Goal: Task Accomplishment & Management: Use online tool/utility

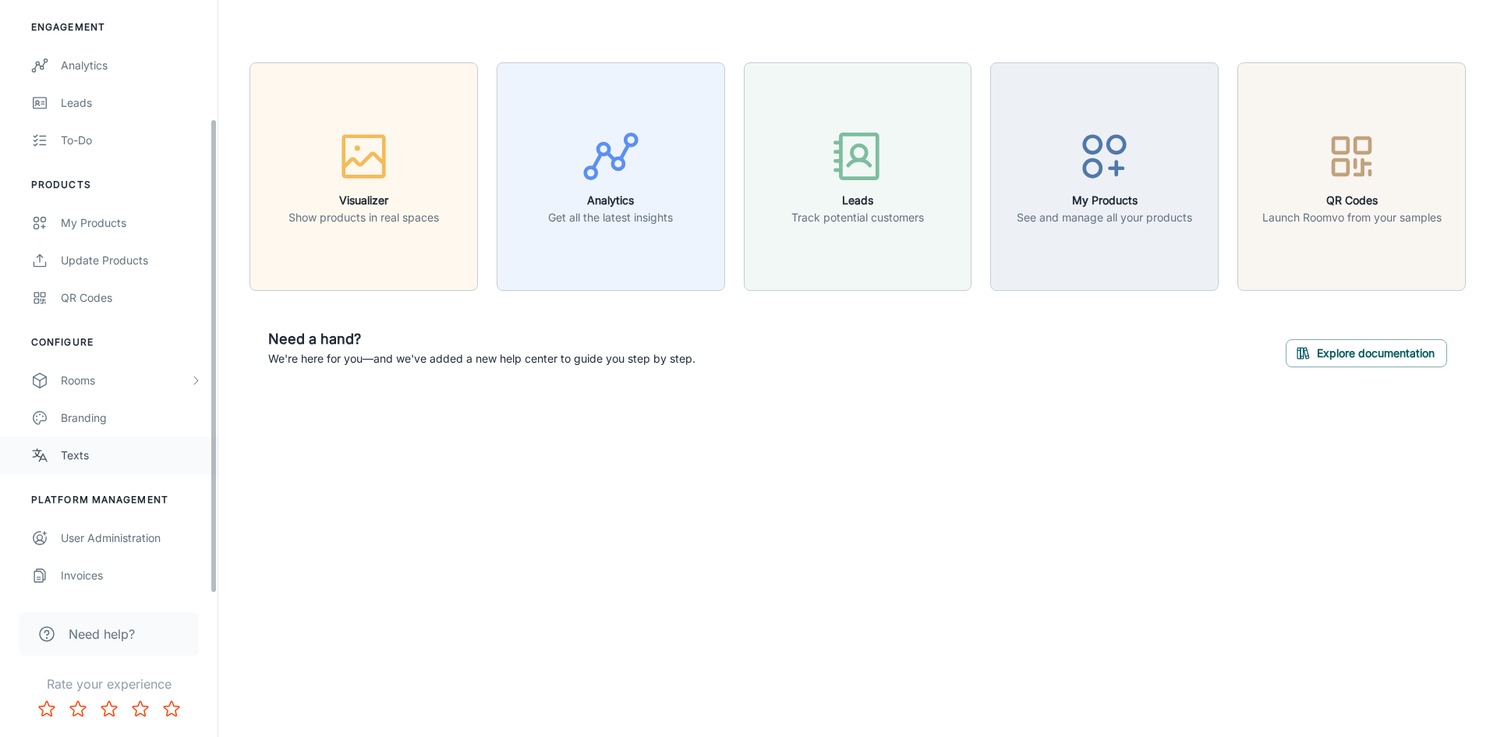
scroll to position [147, 0]
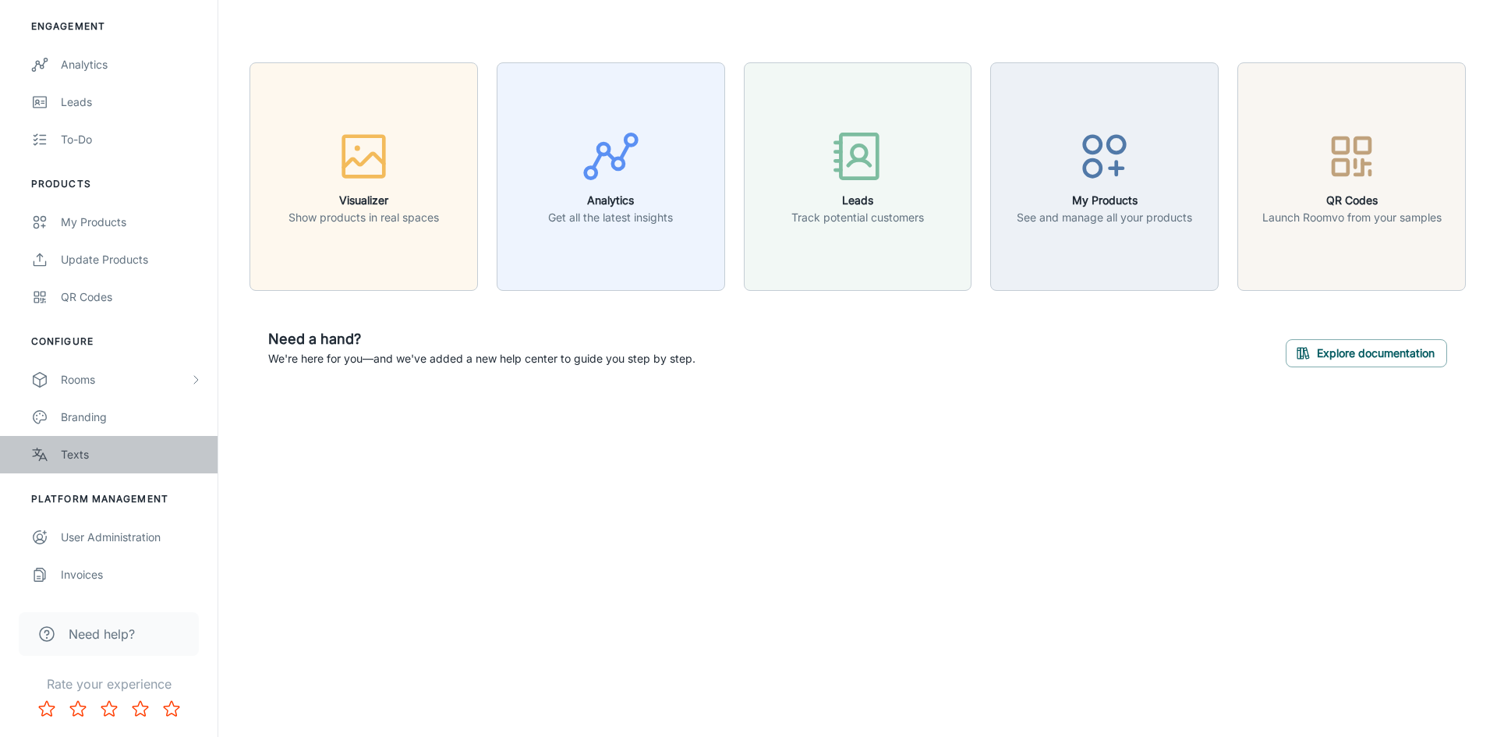
click at [71, 458] on div "Texts" at bounding box center [131, 454] width 141 height 17
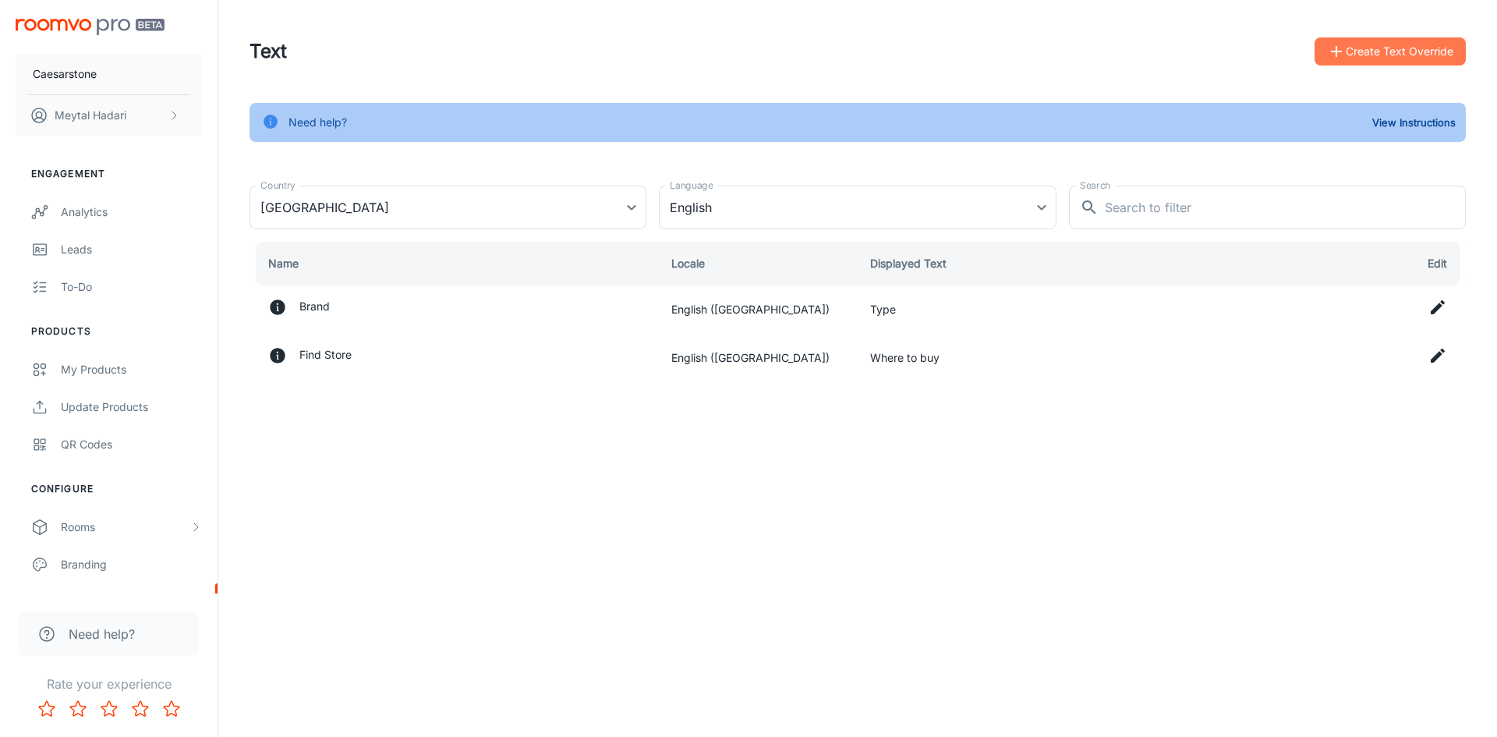
click at [1420, 56] on button "Create Text Override" at bounding box center [1390, 51] width 151 height 28
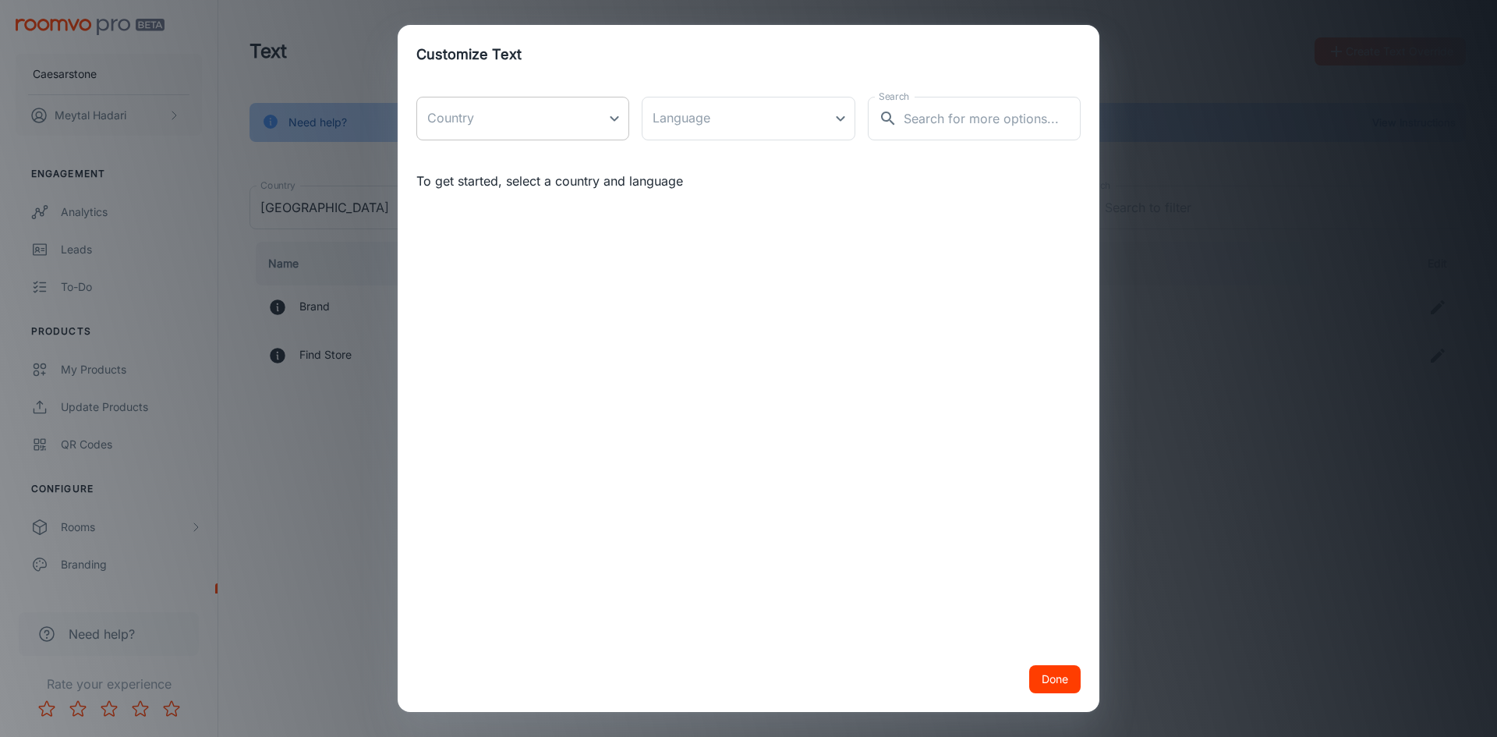
click at [572, 126] on body "Caesarstone [PERSON_NAME] Engagement Analytics Leads To-do Products My Products…" at bounding box center [748, 368] width 1497 height 737
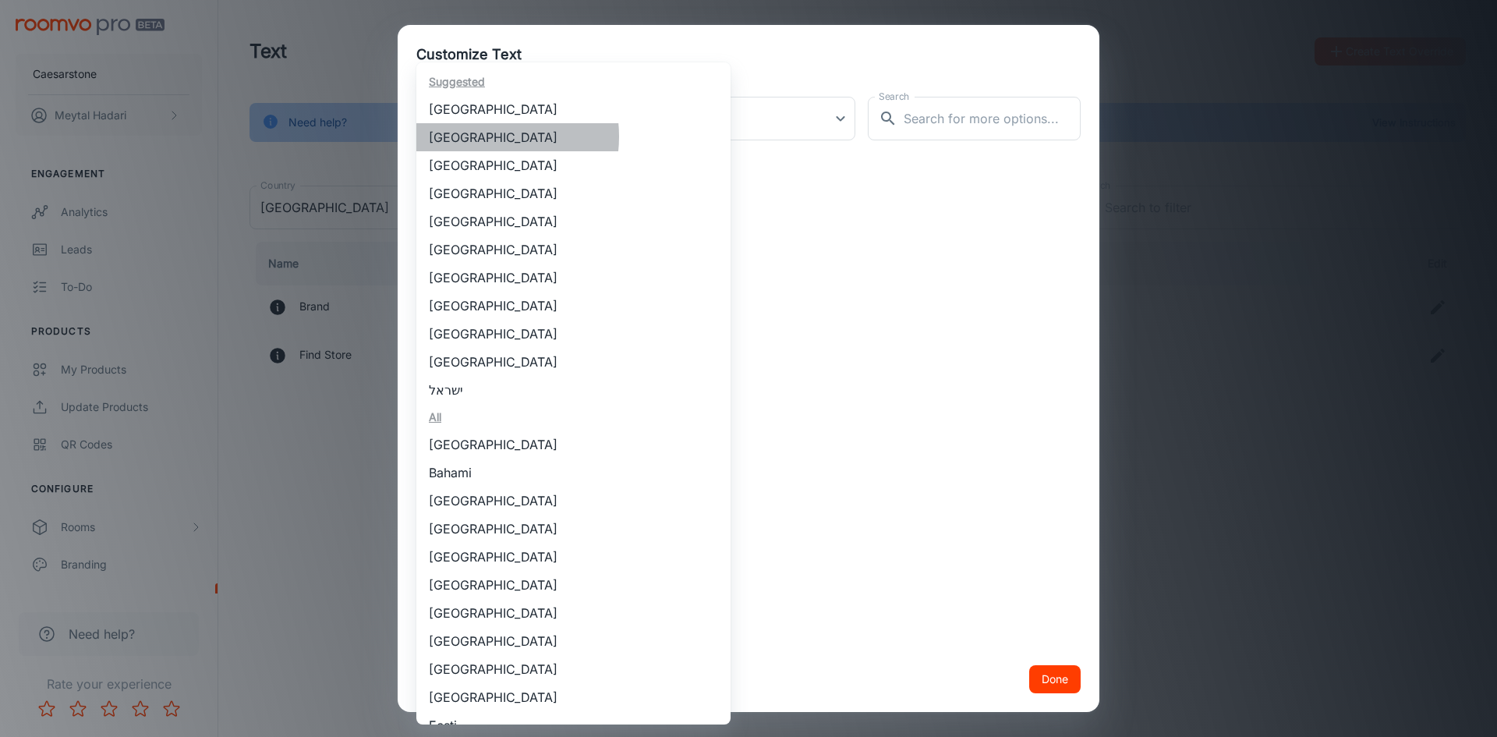
click at [479, 136] on li "[GEOGRAPHIC_DATA]" at bounding box center [573, 137] width 314 height 28
type input "[GEOGRAPHIC_DATA]"
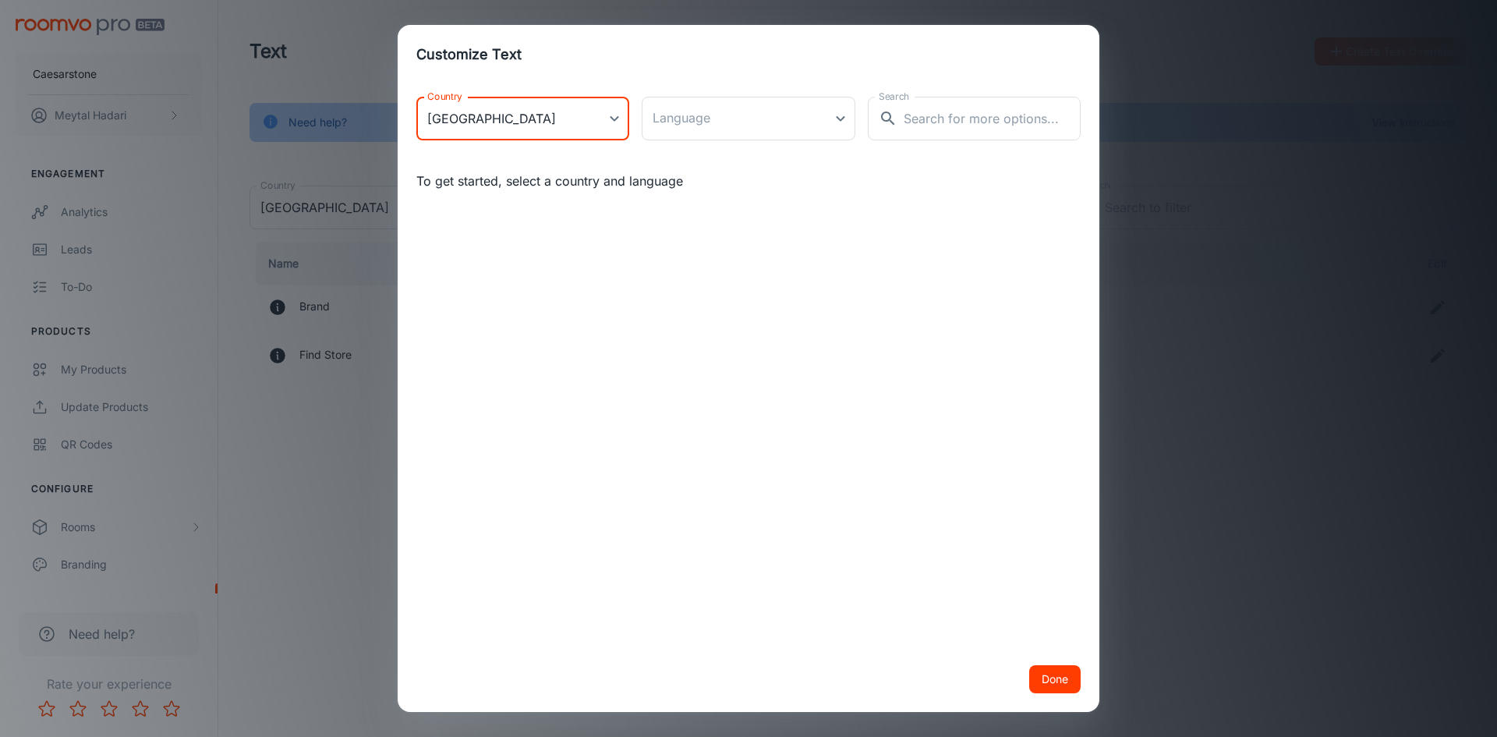
click at [577, 120] on body "Caesarstone [PERSON_NAME] Engagement Analytics Leads To-do Products My Products…" at bounding box center [748, 368] width 1497 height 737
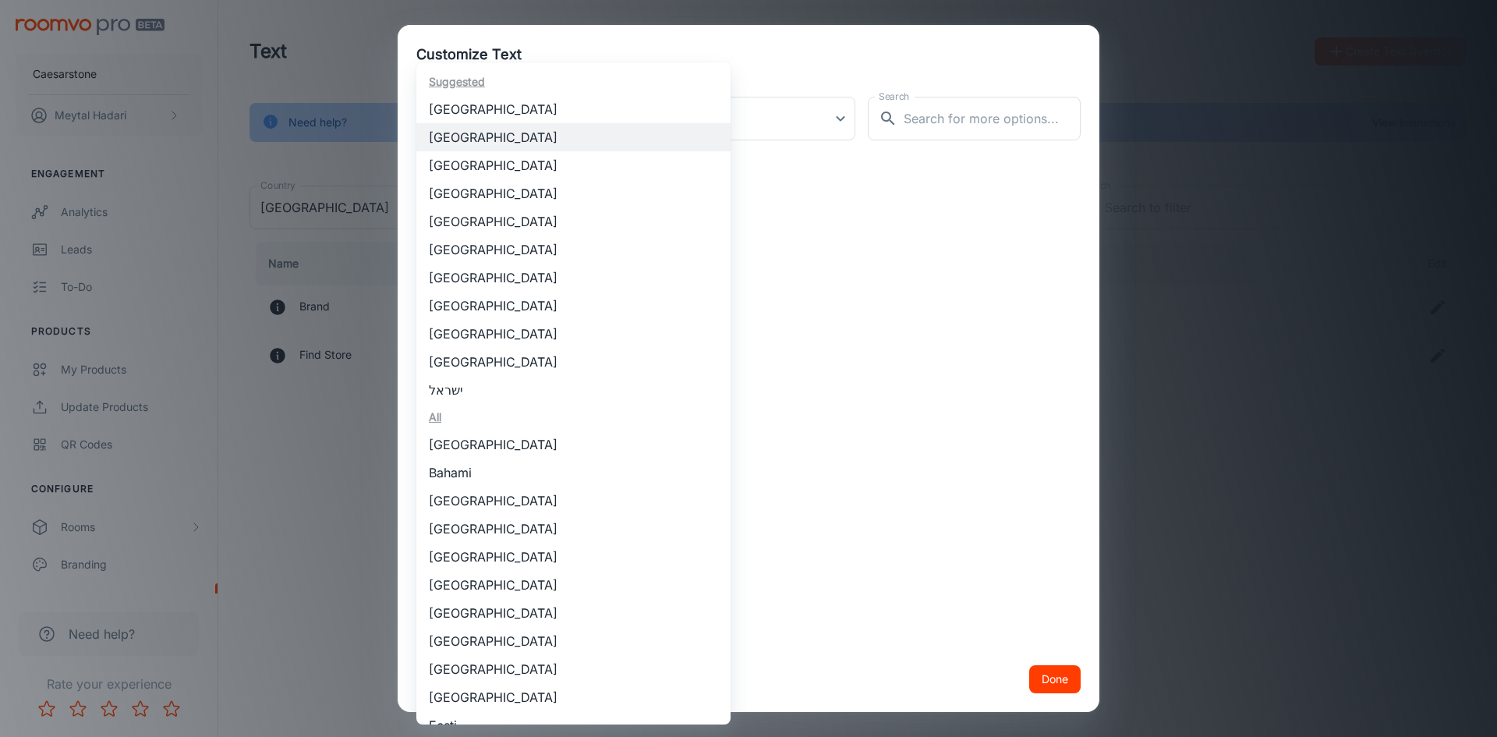
click at [701, 122] on div at bounding box center [748, 368] width 1497 height 737
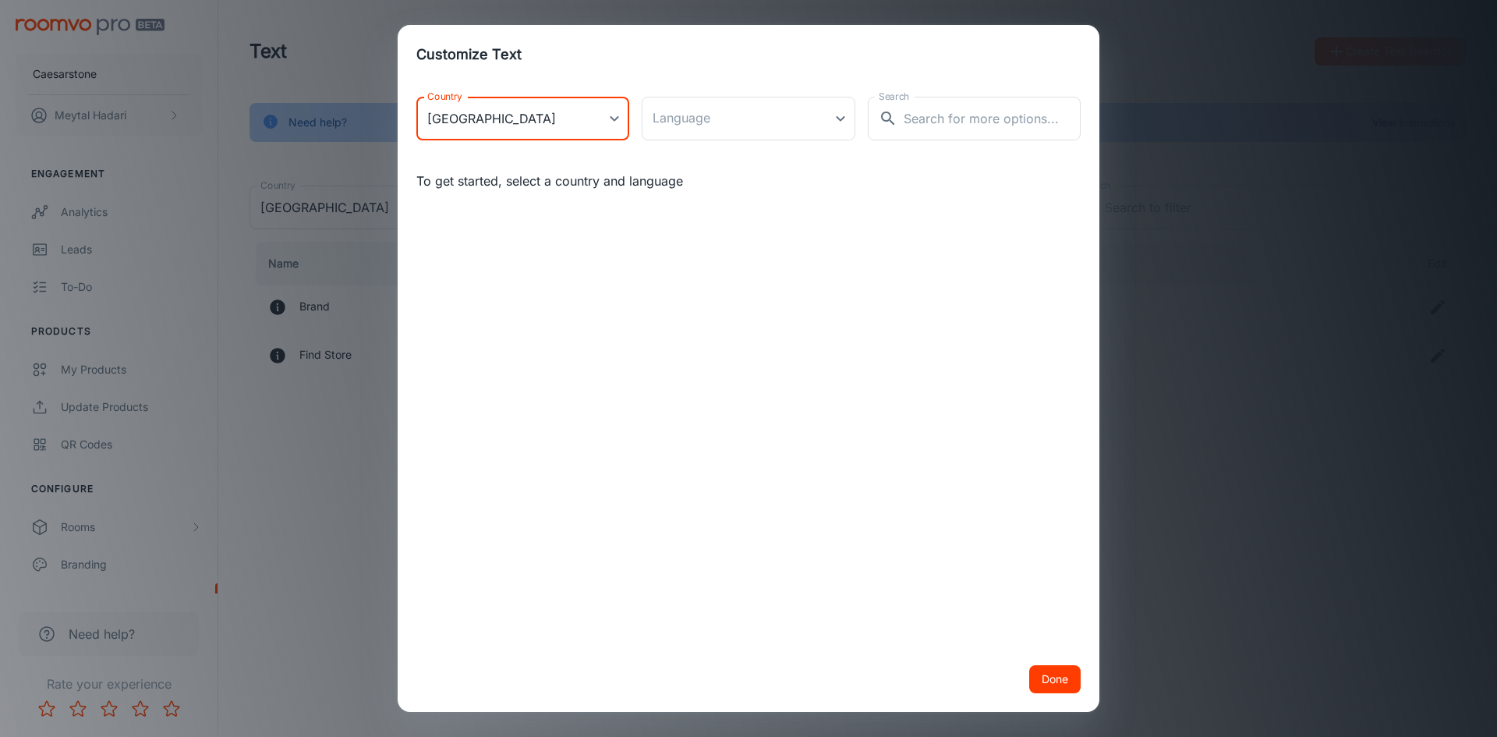
click at [701, 122] on body "Caesarstone [PERSON_NAME] Engagement Analytics Leads To-do Products My Products…" at bounding box center [748, 368] width 1497 height 737
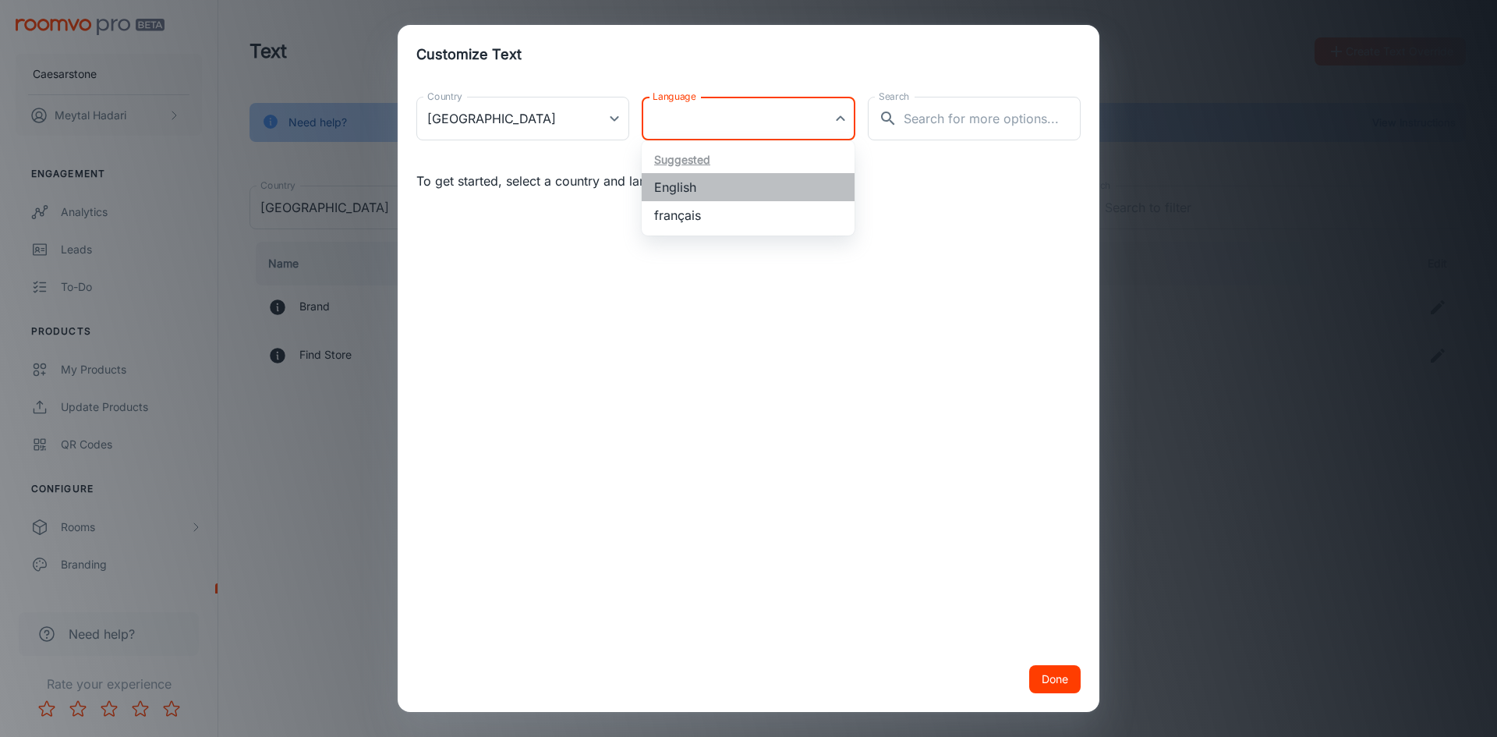
click at [692, 185] on li "English" at bounding box center [748, 187] width 213 height 28
type input "en-ca"
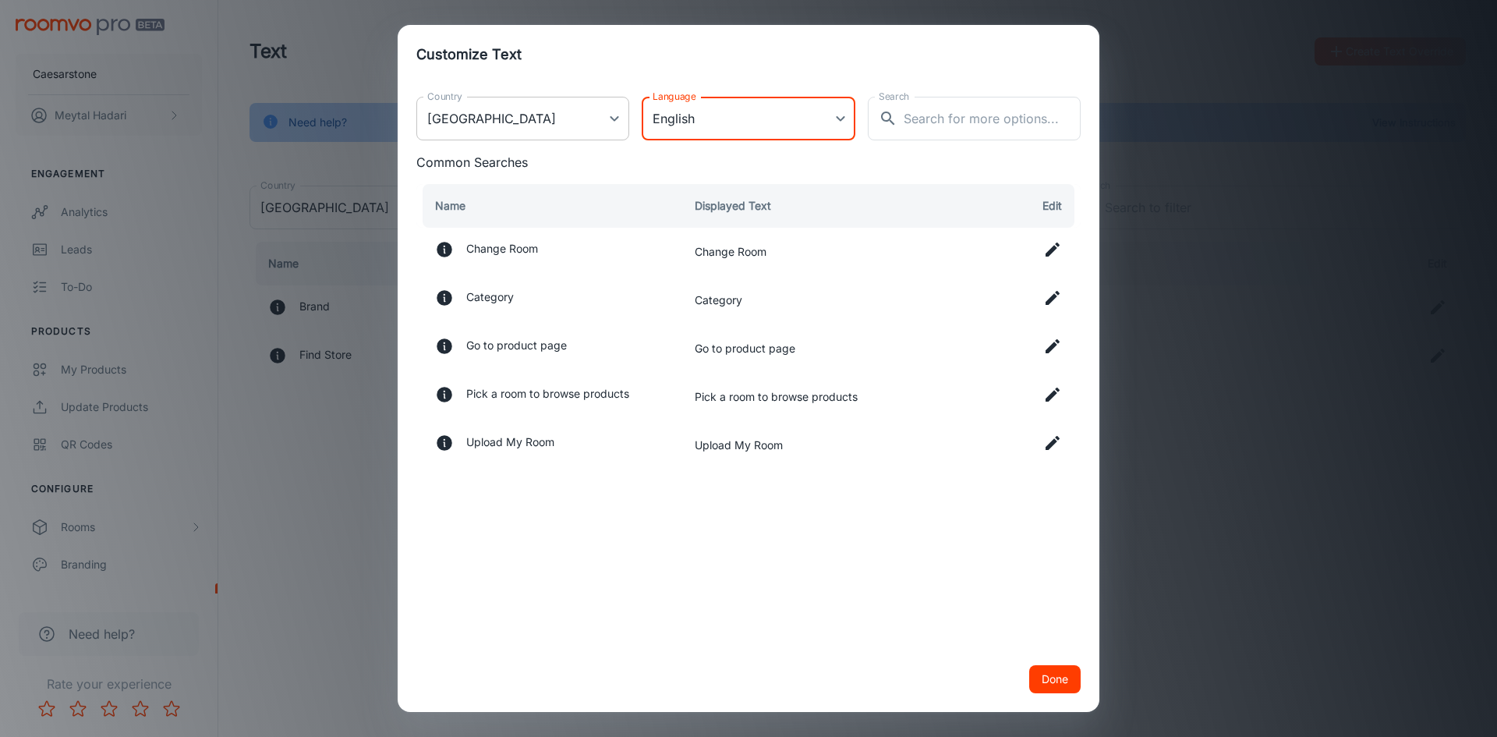
click at [617, 125] on body "Caesarstone [PERSON_NAME] Engagement Analytics Leads To-do Products My Products…" at bounding box center [748, 368] width 1497 height 737
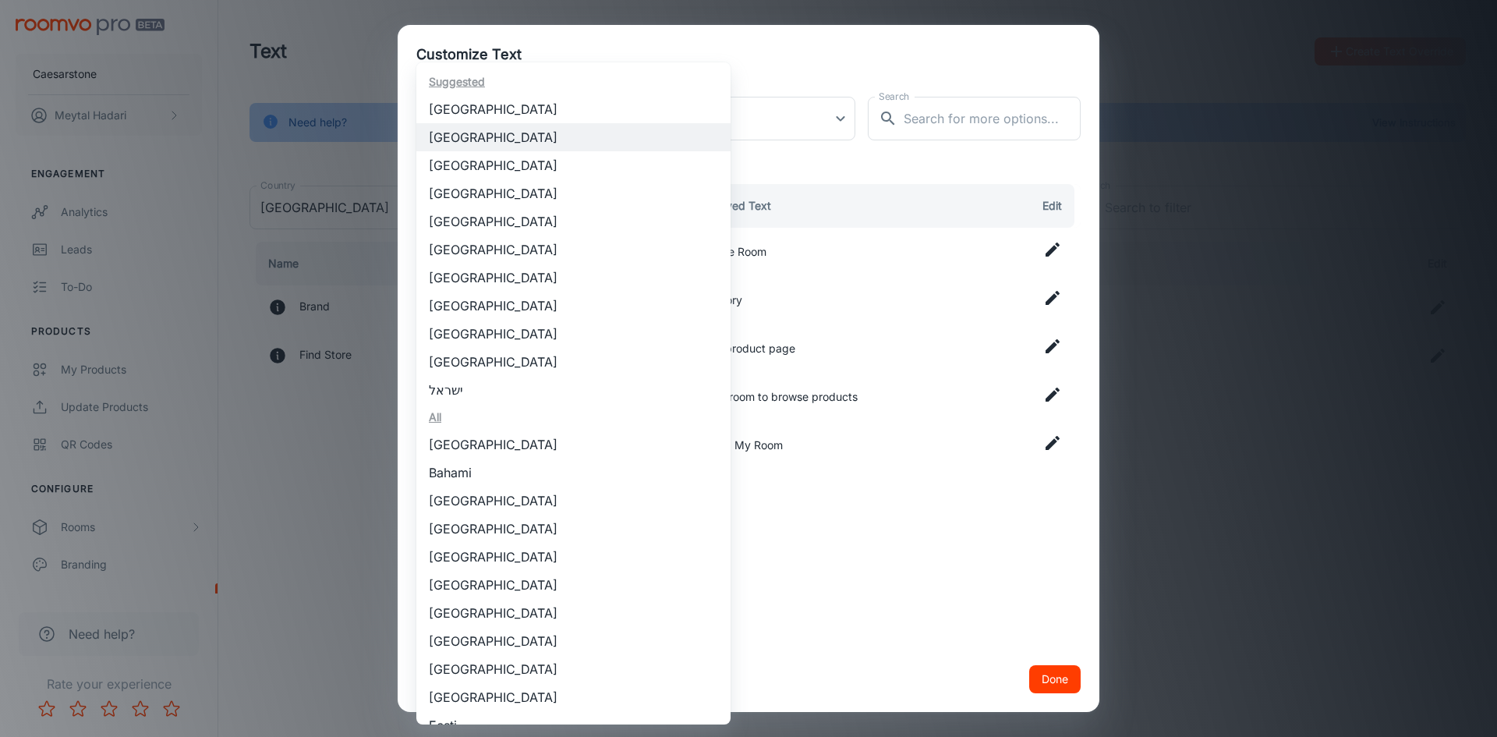
click at [773, 38] on div at bounding box center [748, 368] width 1497 height 737
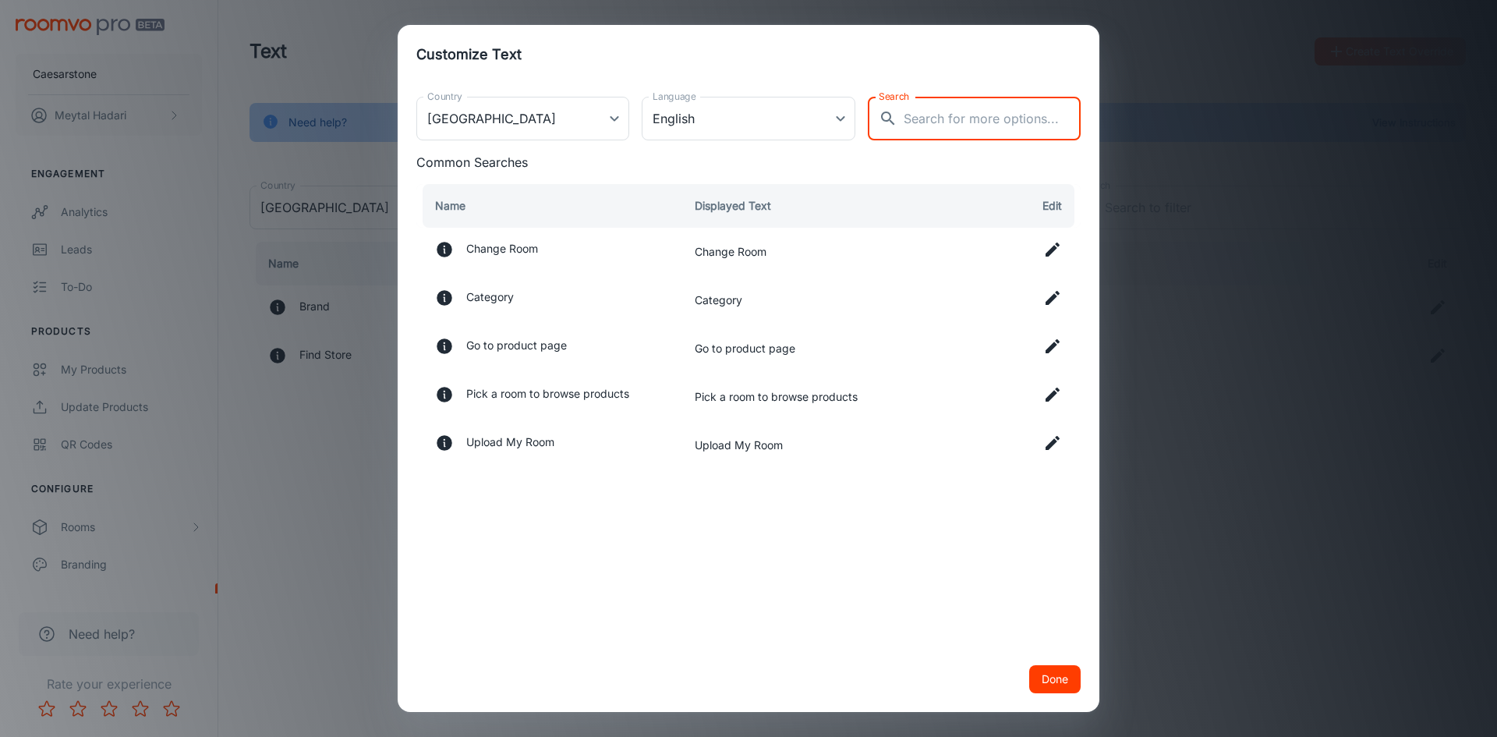
click at [930, 118] on input "Search" at bounding box center [992, 119] width 177 height 44
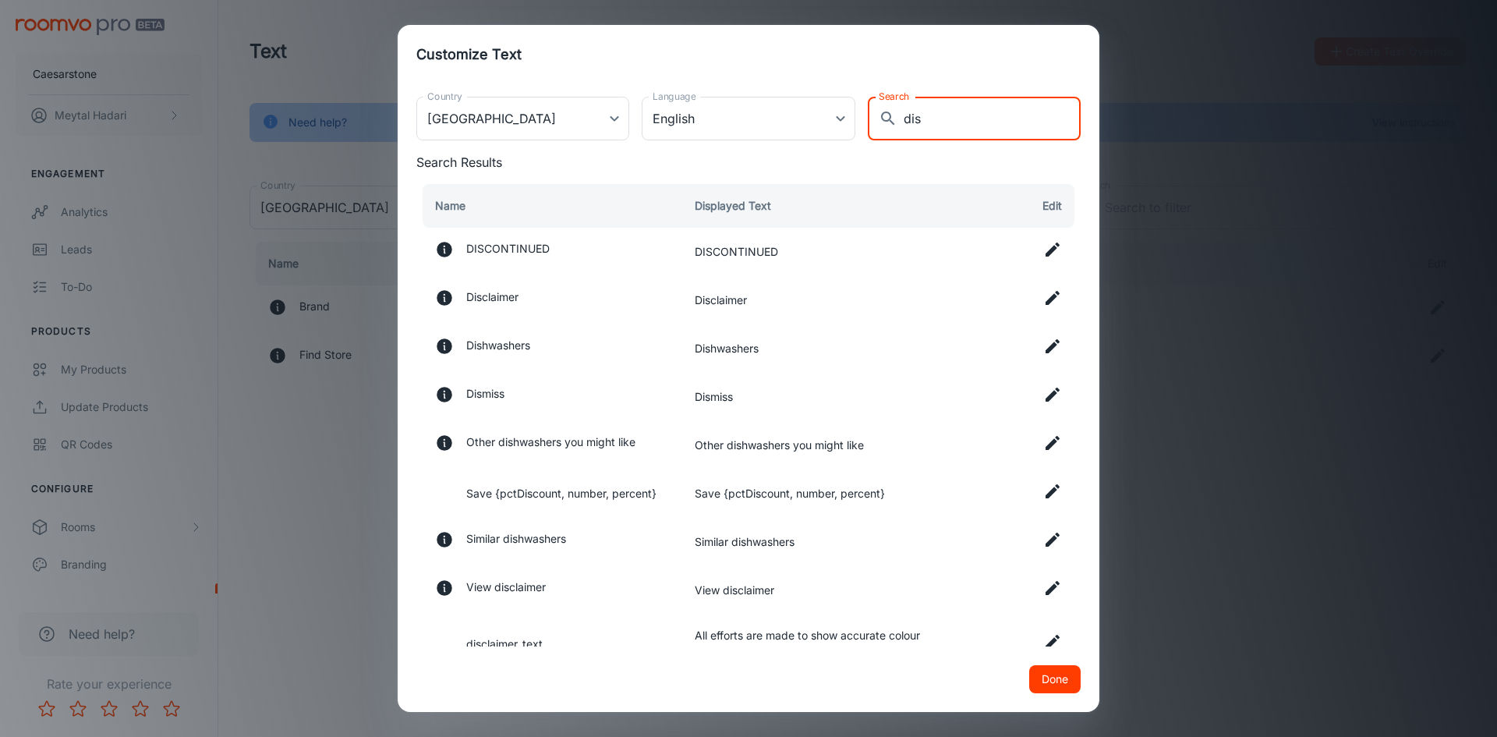
click at [996, 165] on p "Search Results" at bounding box center [748, 162] width 664 height 19
click at [930, 124] on input "dis" at bounding box center [992, 119] width 177 height 44
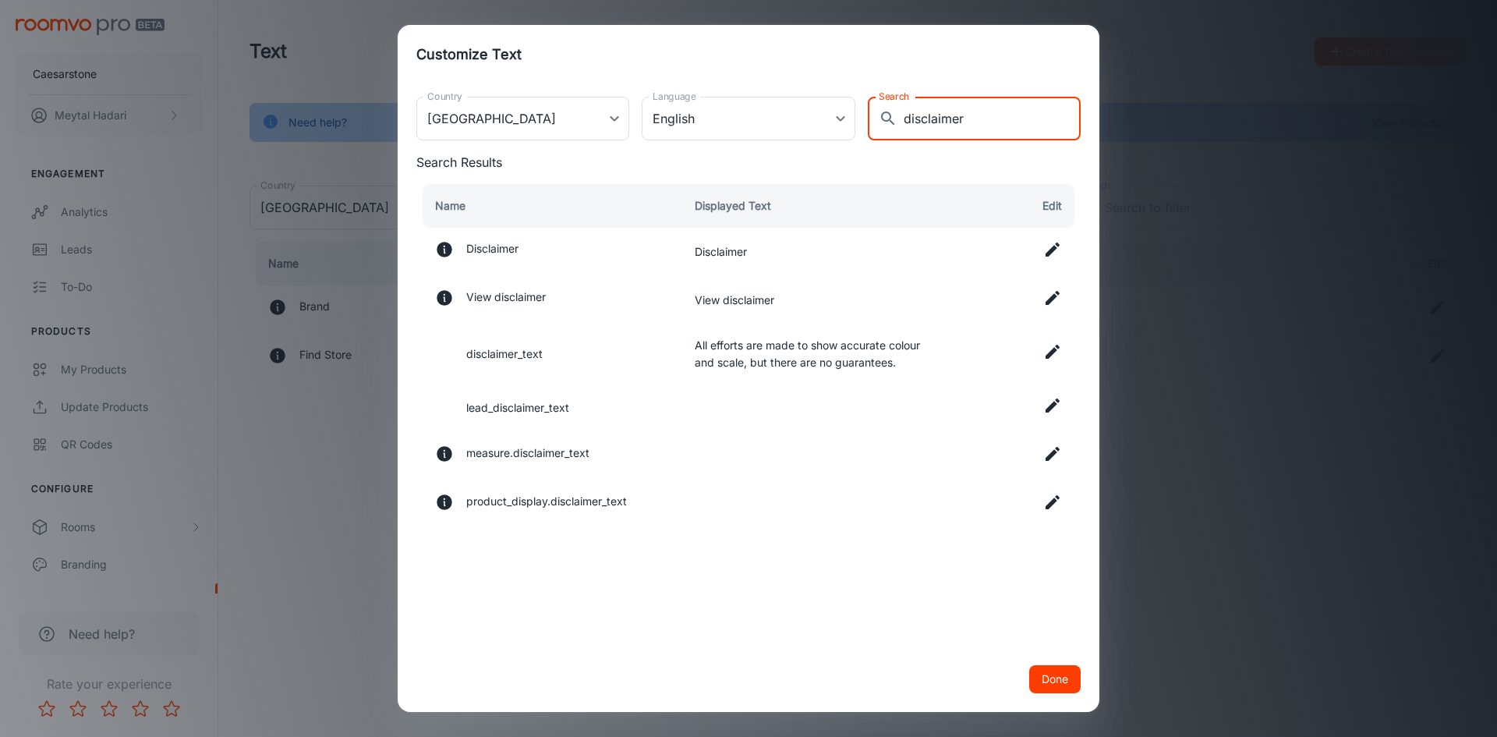
type input "disclaimer"
click at [904, 354] on td "All efforts are made to show accurate colour and scale, but there are no guaran…" at bounding box center [815, 353] width 266 height 59
click at [1052, 352] on icon at bounding box center [1053, 352] width 14 height 14
click at [751, 353] on input "All efforts are made to show accurate colour and scale, but there are no guaran…" at bounding box center [815, 352] width 241 height 31
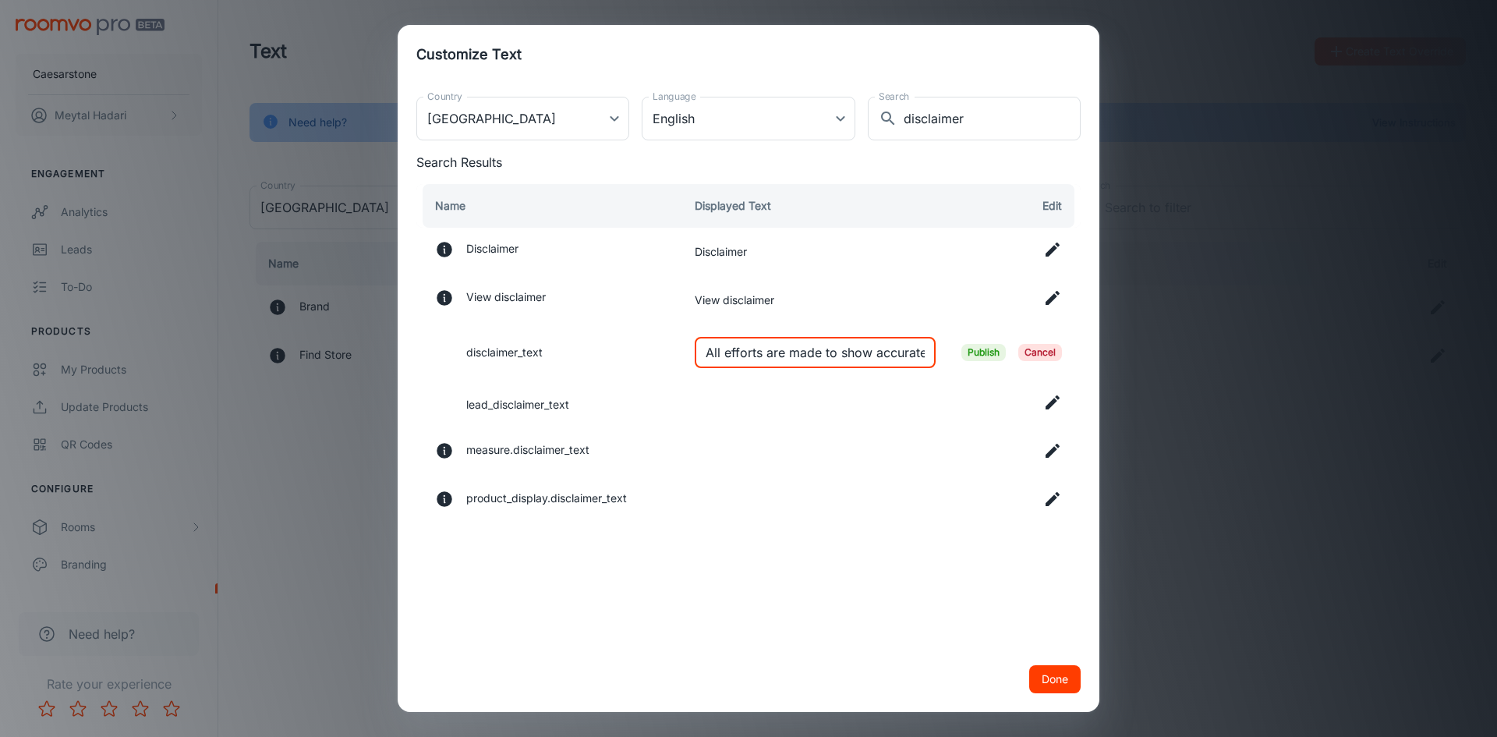
click at [751, 353] on input "All efforts are made to show accurate colour and scale, but there are no guaran…" at bounding box center [815, 352] width 241 height 31
paste input "Images and 3D visualizations are for illustrative purposes only and are not exa…"
click at [731, 355] on input "Images and 3D visualizations are for illustrative purposes only and are not exa…" at bounding box center [815, 352] width 241 height 31
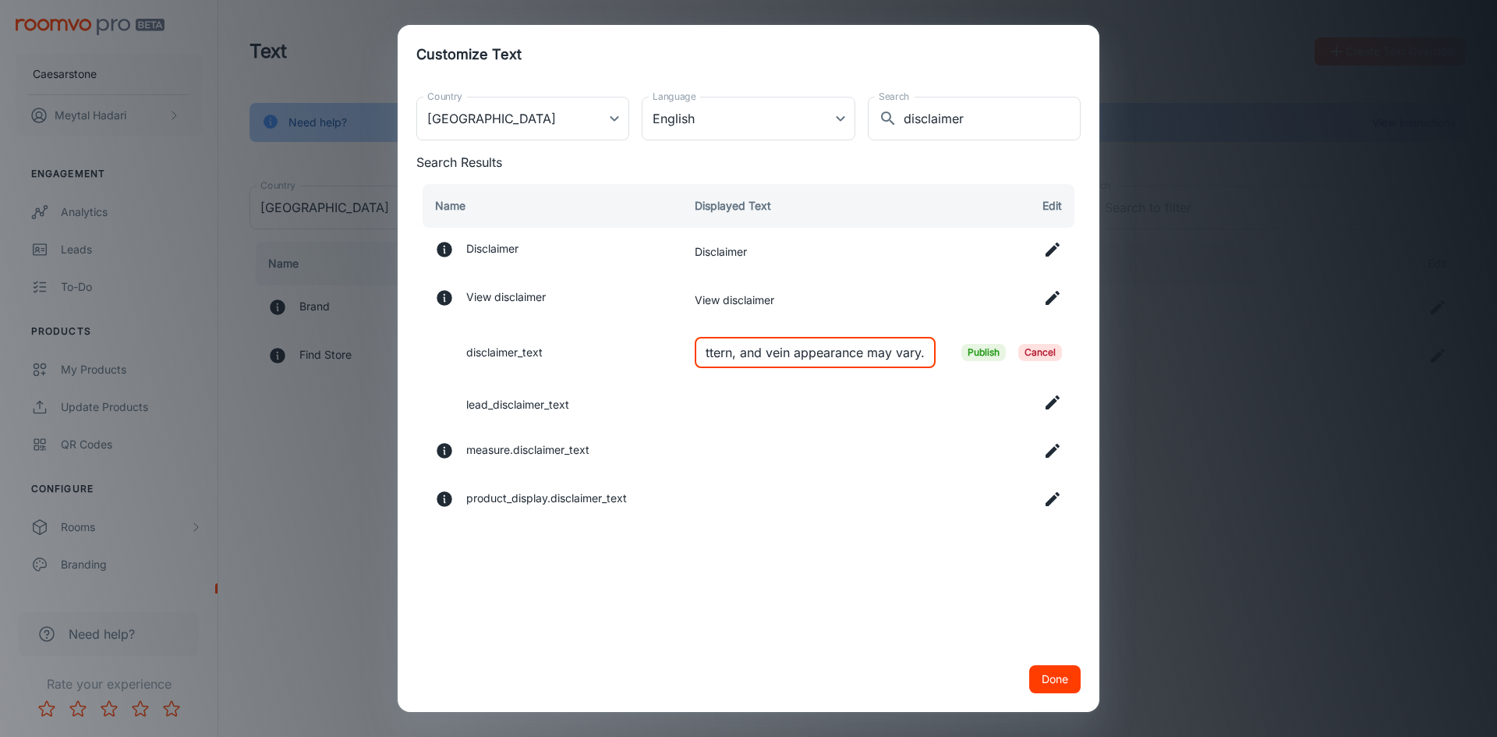
click at [920, 351] on input "Images and 3D visualizations are for illustrative purposes only and are not exa…" at bounding box center [815, 352] width 241 height 31
type input "Images and 3D visualizations are for illustrative purposes only and are not exa…"
click at [1042, 675] on button "Done" at bounding box center [1054, 679] width 51 height 28
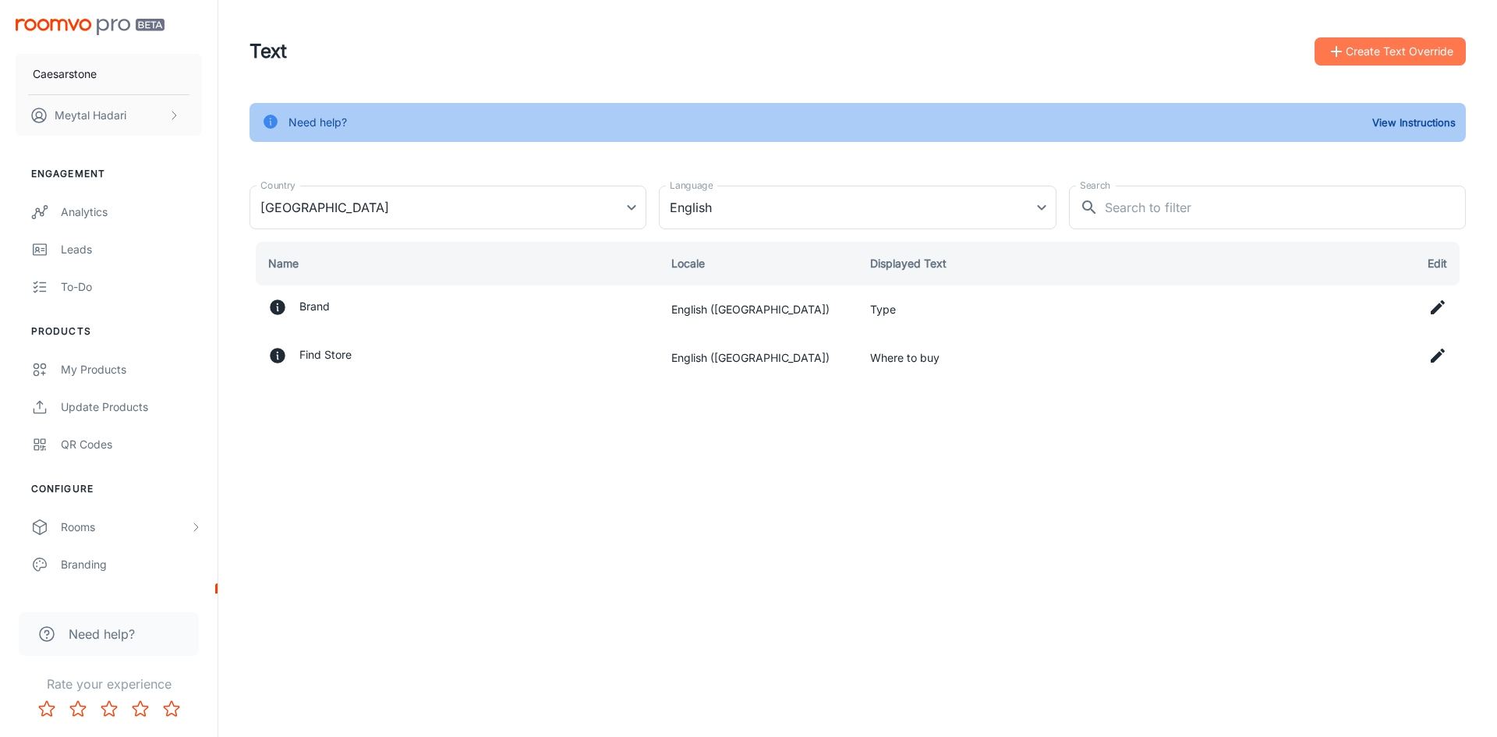
click at [1350, 51] on button "Create Text Override" at bounding box center [1390, 51] width 151 height 28
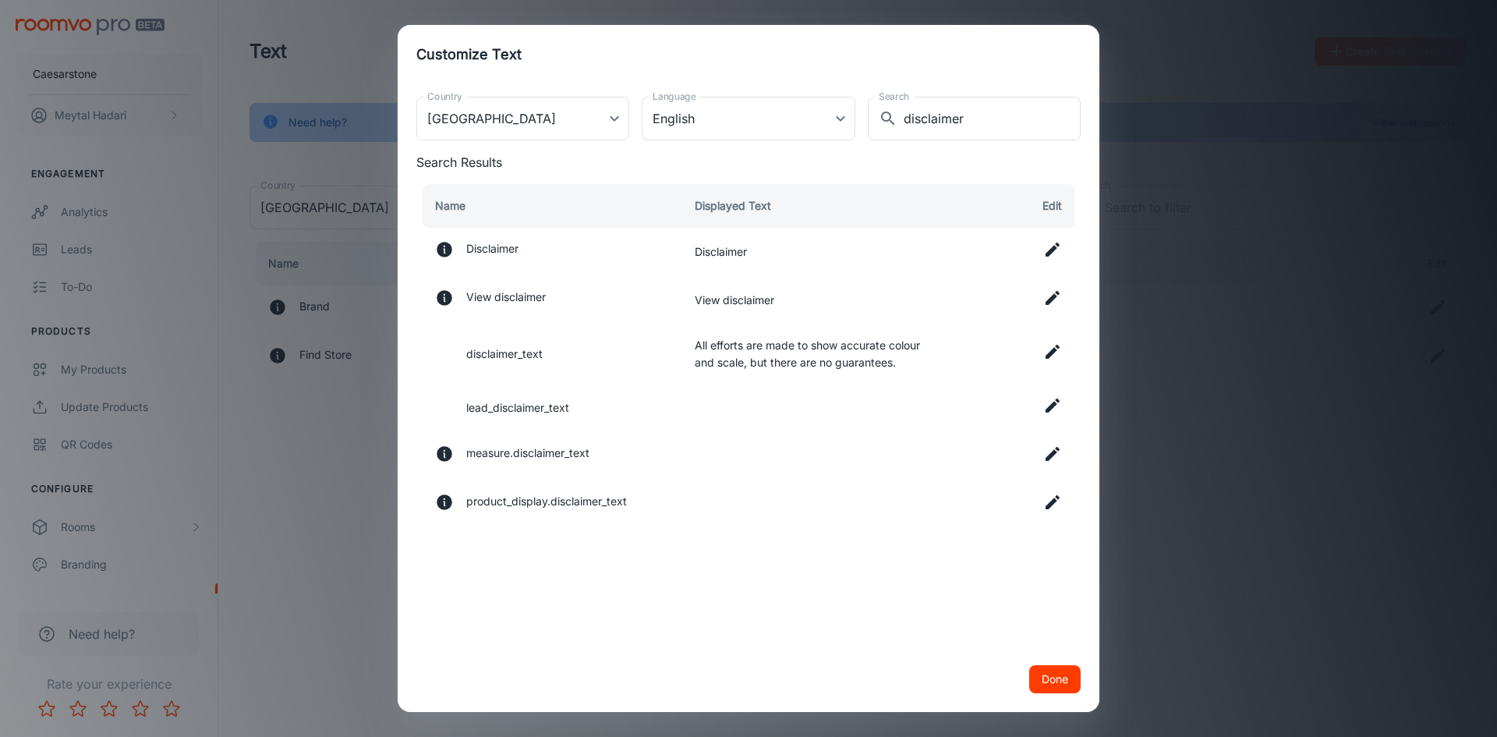
click at [1049, 352] on icon at bounding box center [1052, 351] width 19 height 19
click at [872, 356] on input "All efforts are made to show accurate colour and scale, but there are no guaran…" at bounding box center [815, 352] width 241 height 31
paste input "Images and 3D visualizations are for illustrative purposes only and are not exa…"
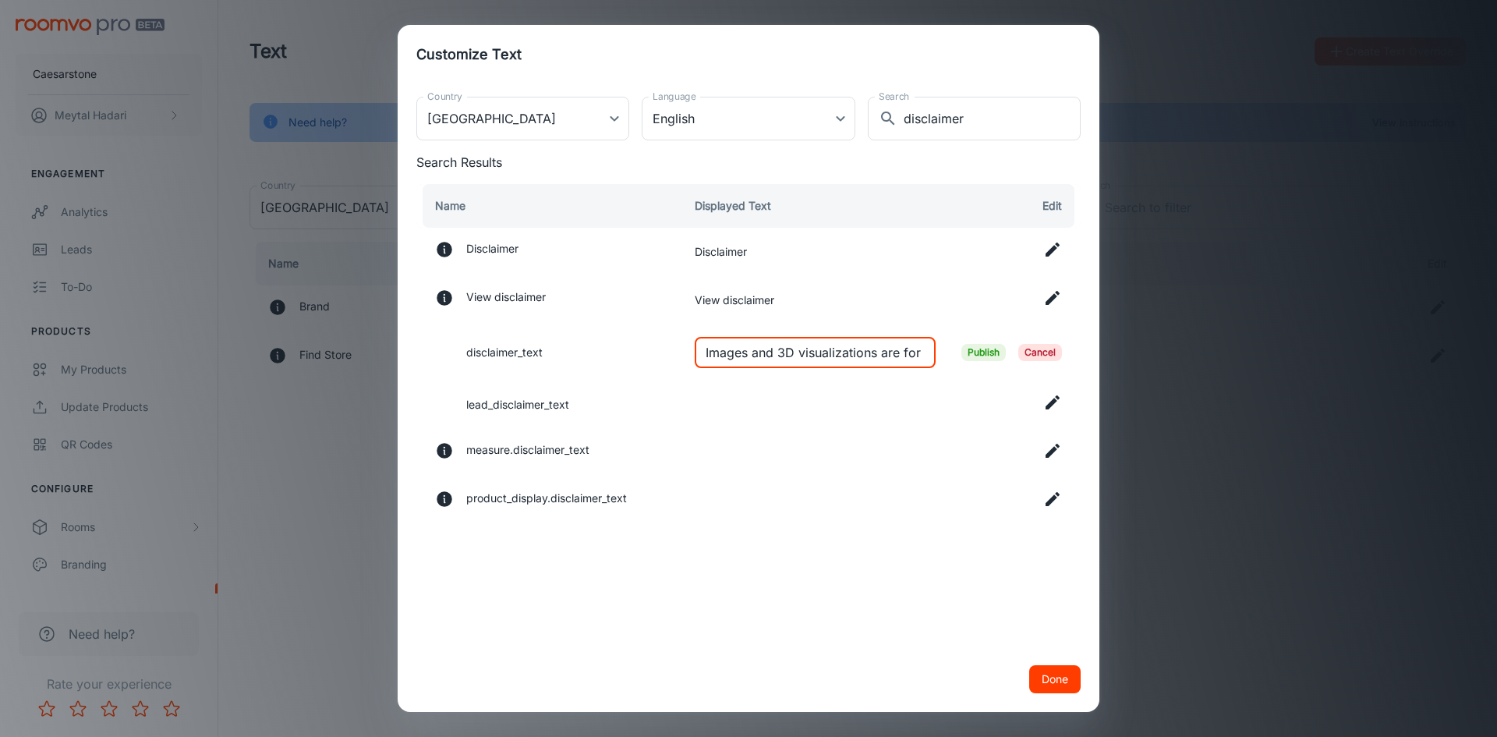
scroll to position [0, 929]
click at [922, 349] on input "Images and 3D visualizations are for illustrative purposes only and are not exa…" at bounding box center [815, 352] width 241 height 31
type input "Images and 3D visualizations are for illustrative purposes only and are not exa…"
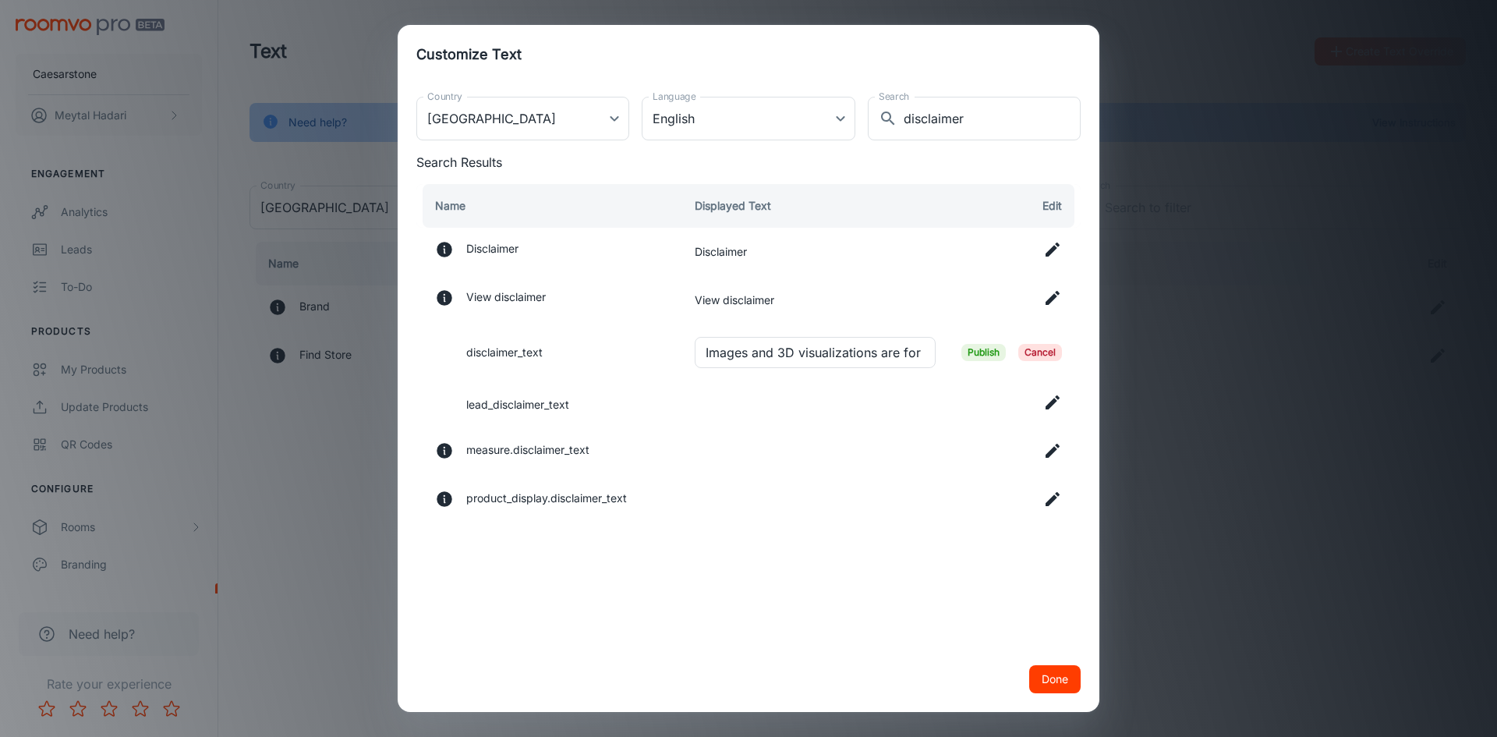
click at [976, 352] on span "Publish" at bounding box center [983, 352] width 44 height 17
click at [1064, 673] on button "Done" at bounding box center [1054, 679] width 51 height 28
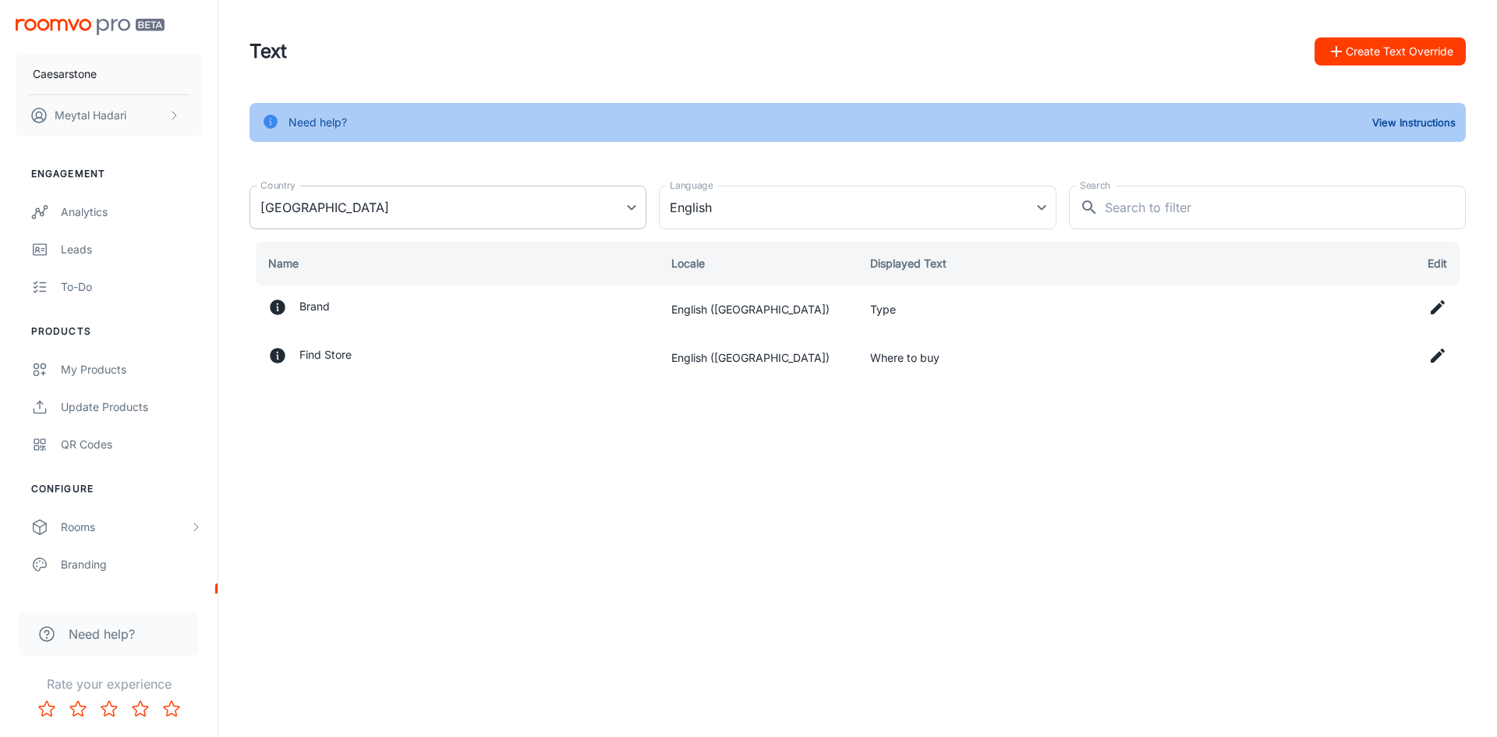
click at [617, 211] on body "Caesarstone [PERSON_NAME] Engagement Analytics Leads To-do Products My Products…" at bounding box center [748, 368] width 1497 height 737
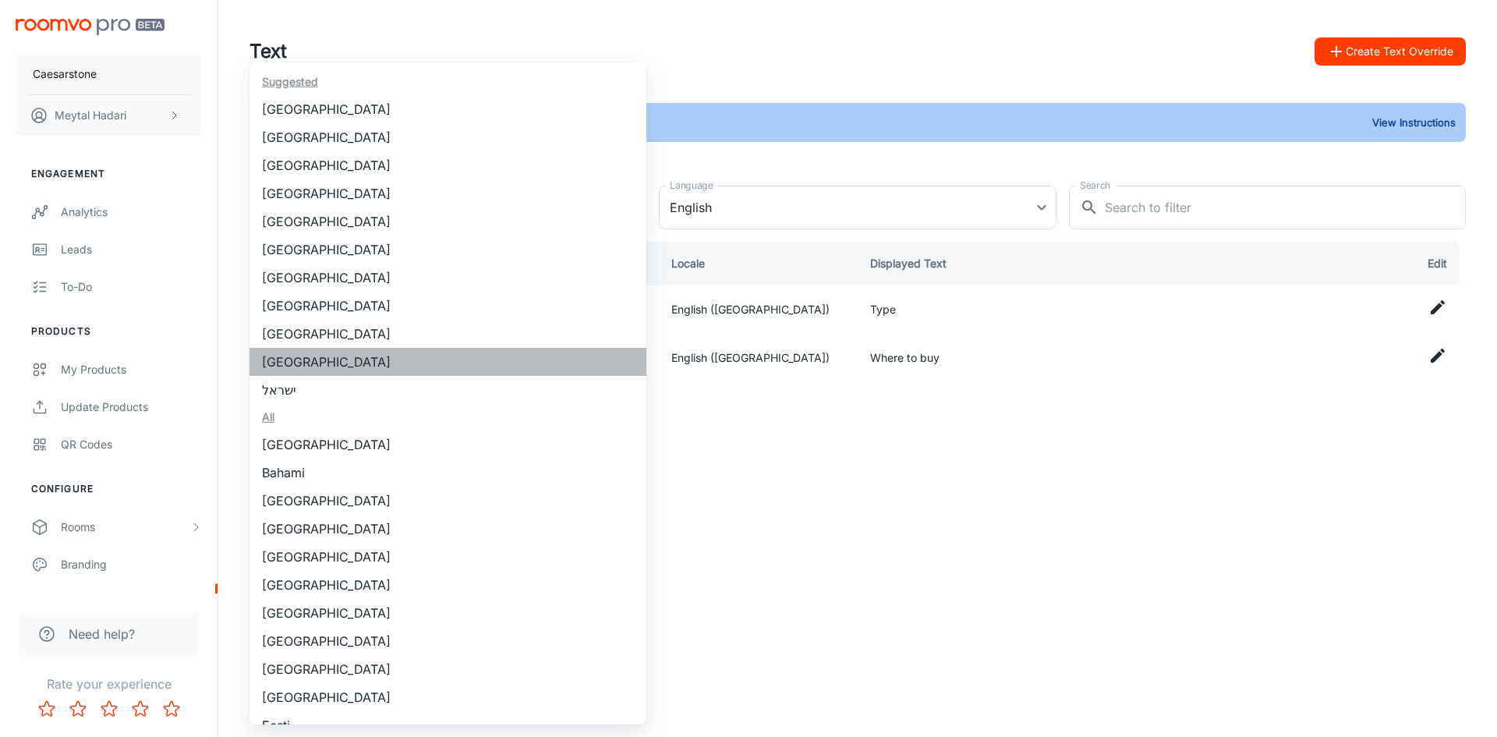
click at [459, 364] on li "[GEOGRAPHIC_DATA]" at bounding box center [447, 362] width 397 height 28
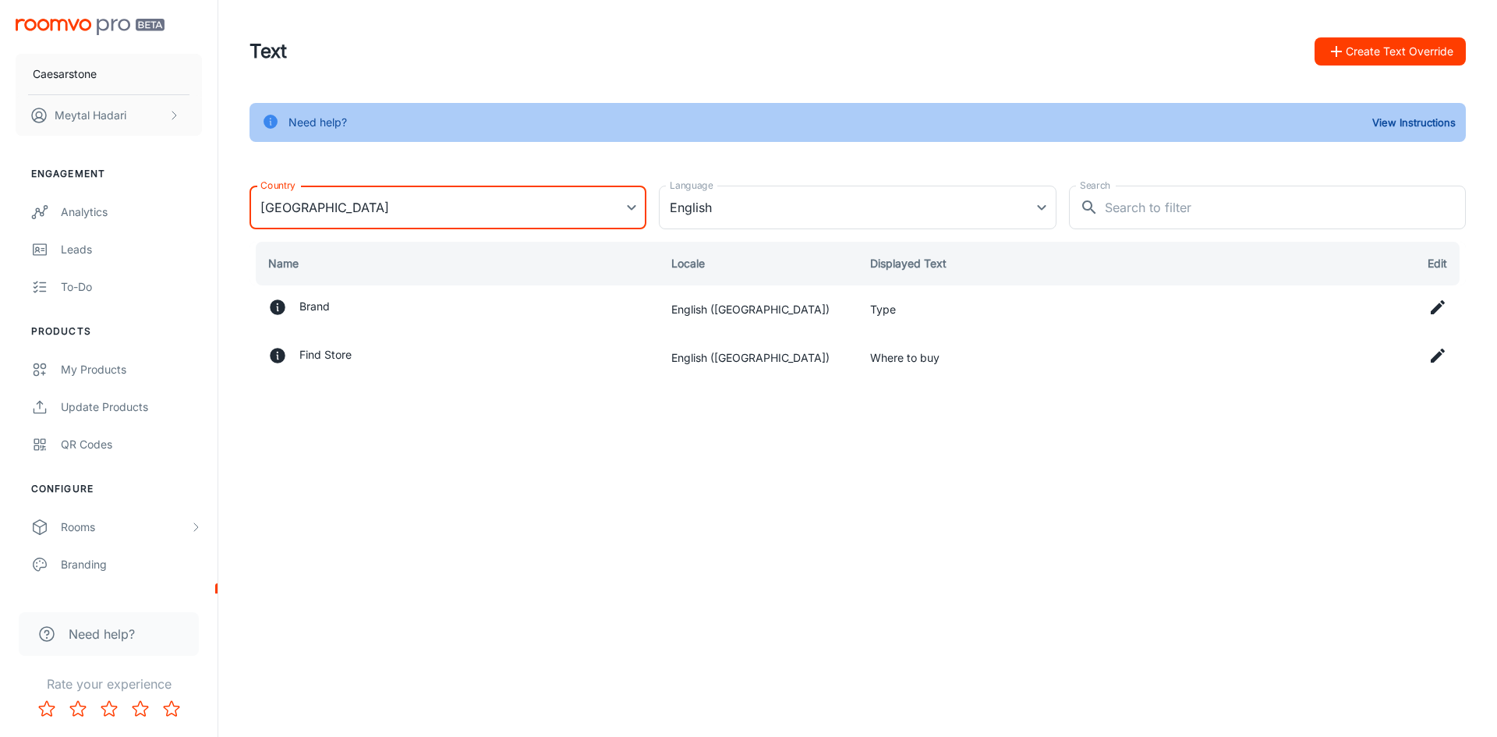
click at [1396, 39] on button "Create Text Override" at bounding box center [1390, 51] width 151 height 28
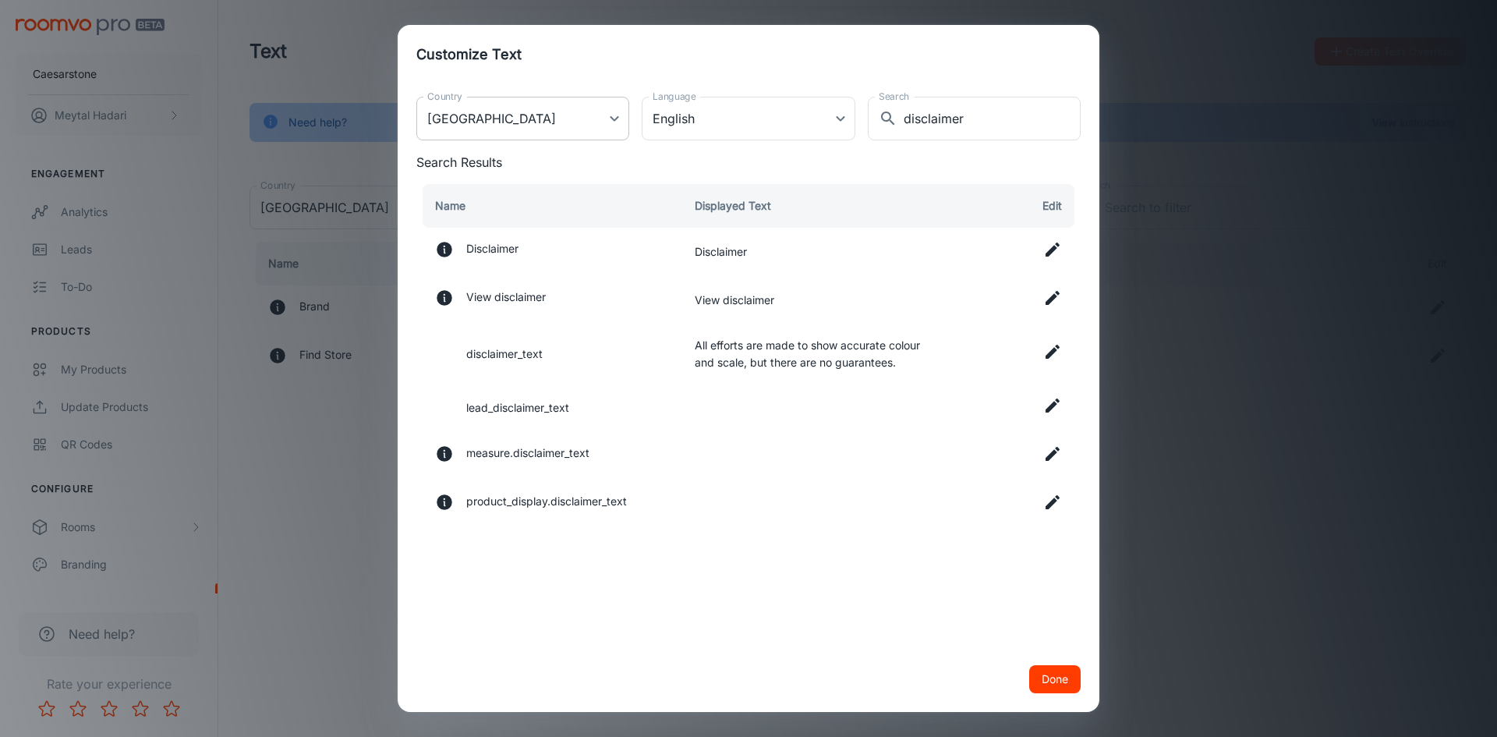
click at [560, 115] on body "Caesarstone [PERSON_NAME] Engagement Analytics Leads To-do Products My Products…" at bounding box center [748, 368] width 1497 height 737
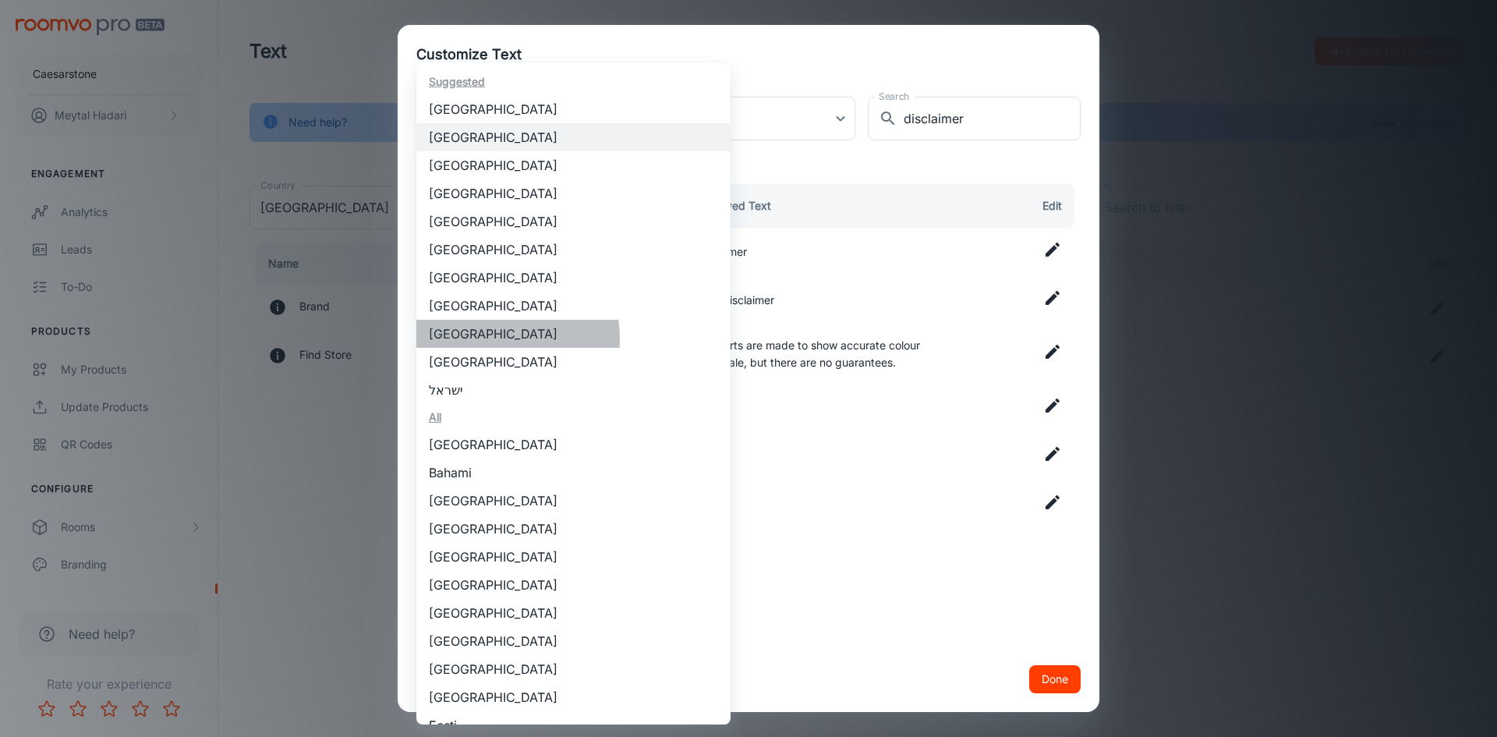
click at [495, 338] on li "[GEOGRAPHIC_DATA]" at bounding box center [573, 334] width 314 height 28
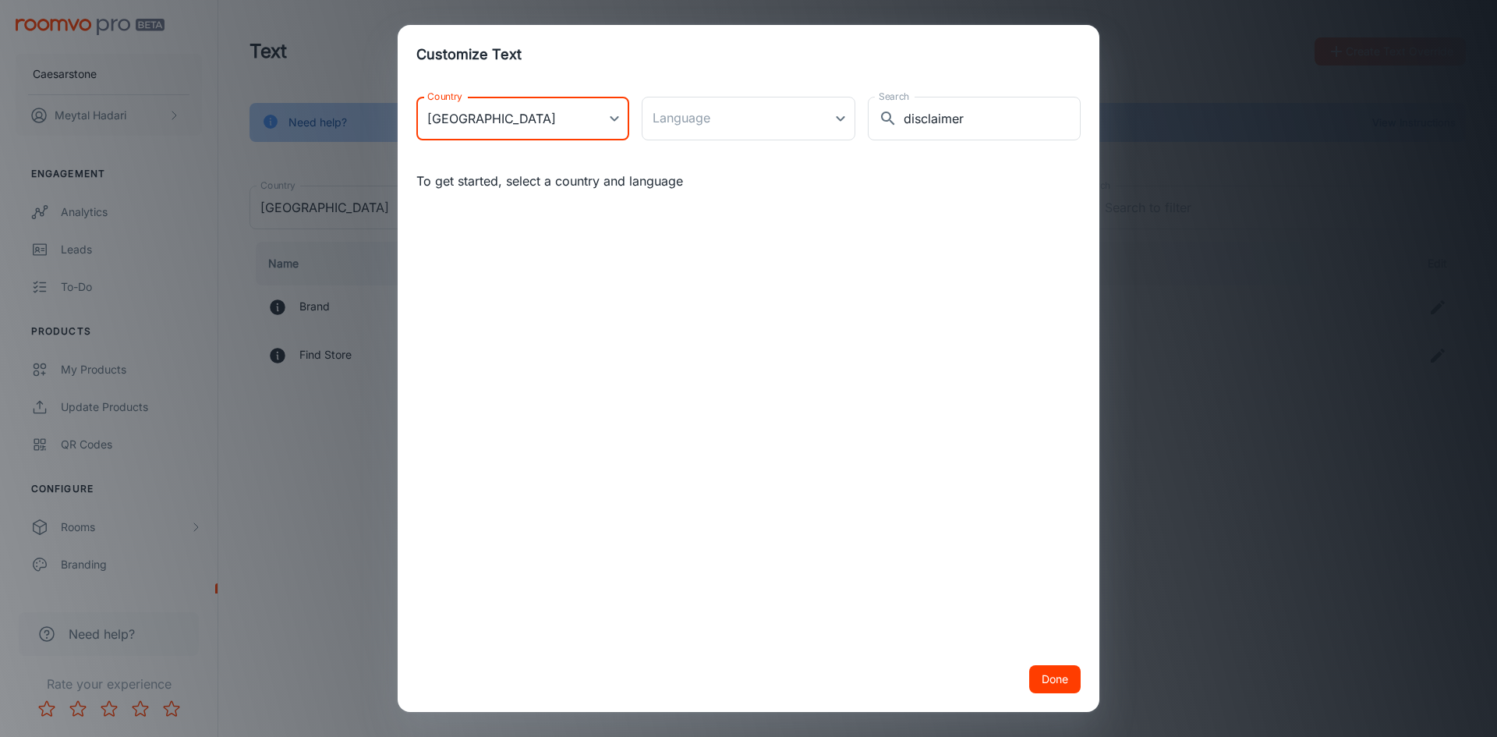
click at [589, 116] on body "Caesarstone [PERSON_NAME] Engagement Analytics Leads To-do Products My Products…" at bounding box center [748, 368] width 1497 height 737
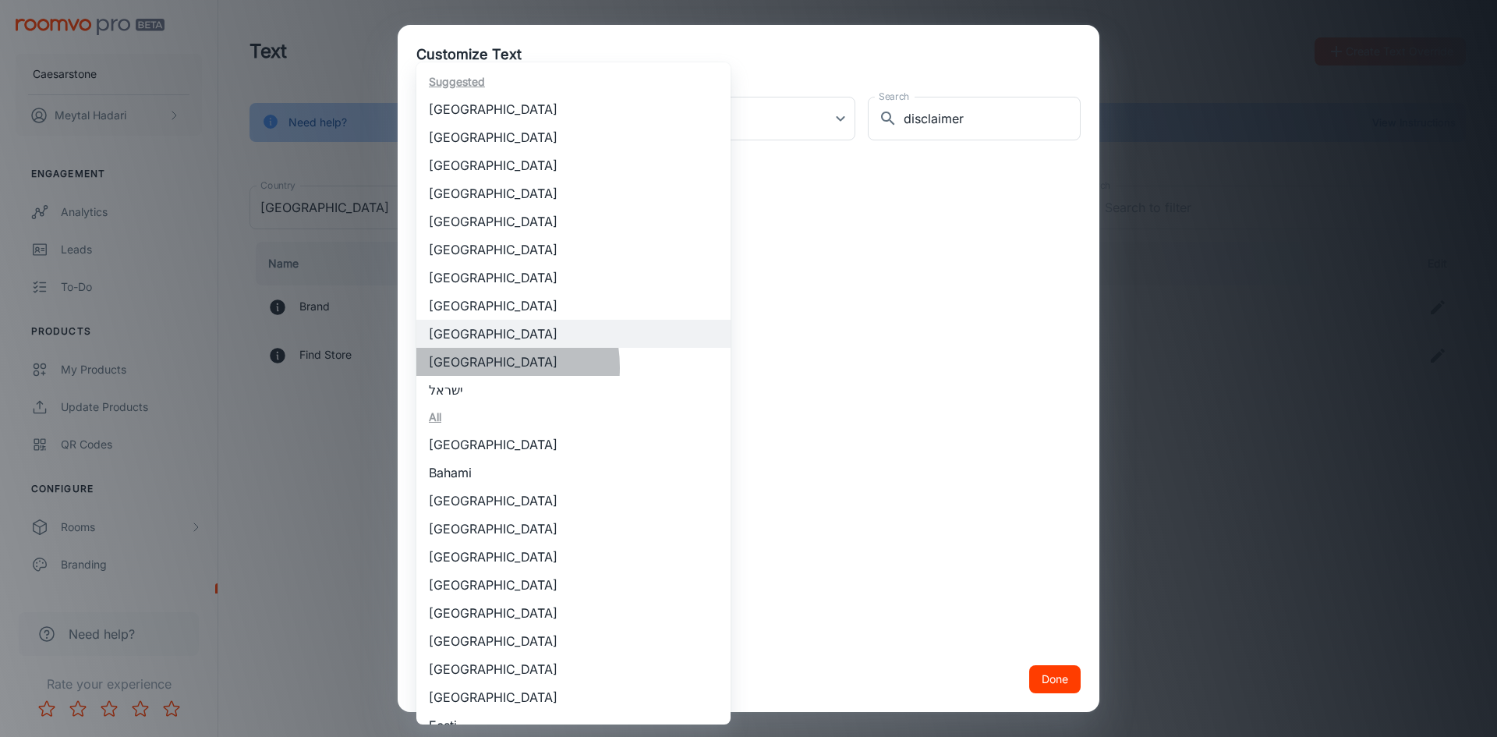
click at [479, 367] on li "[GEOGRAPHIC_DATA]" at bounding box center [573, 362] width 314 height 28
type input "[GEOGRAPHIC_DATA]"
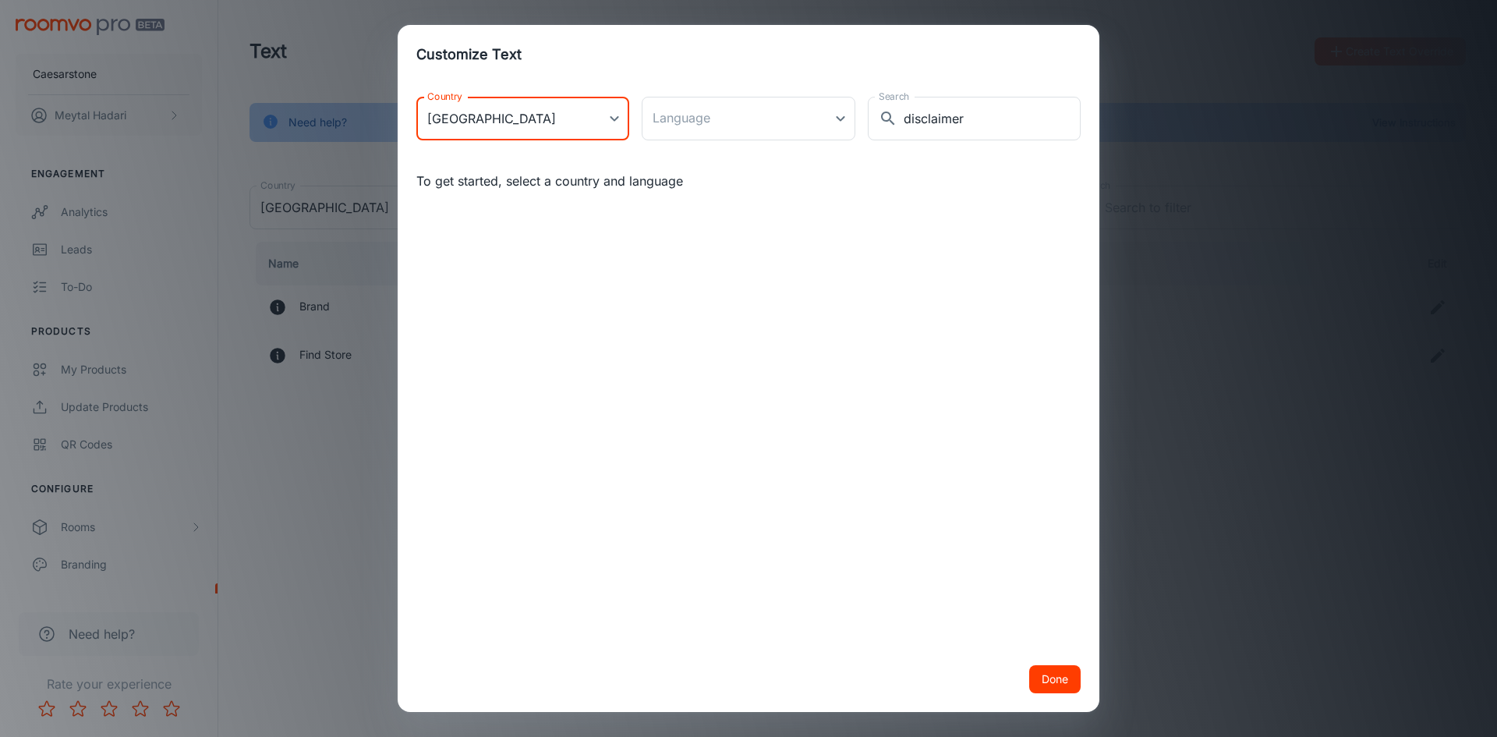
click at [1175, 553] on div "Customize Text Country [GEOGRAPHIC_DATA] [GEOGRAPHIC_DATA] Country Language ​ L…" at bounding box center [748, 368] width 1497 height 737
